Goal: Entertainment & Leisure: Consume media (video, audio)

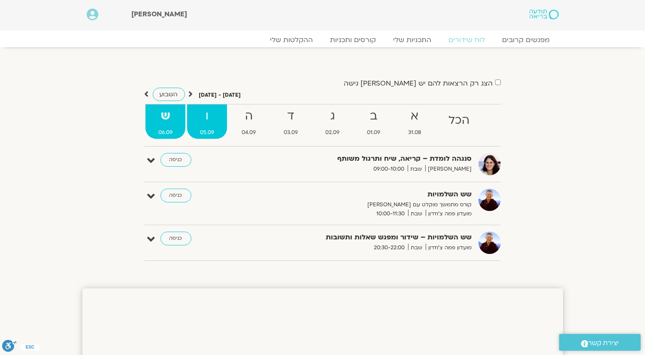
click at [212, 121] on strong "ו" at bounding box center [207, 115] width 40 height 19
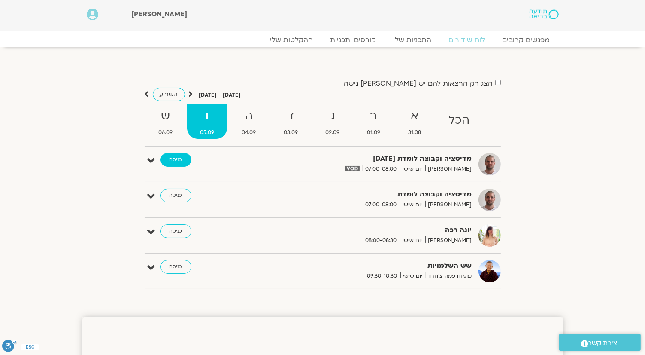
click at [181, 162] on link "כניסה" at bounding box center [176, 160] width 31 height 14
